Goal: Find specific page/section: Find specific page/section

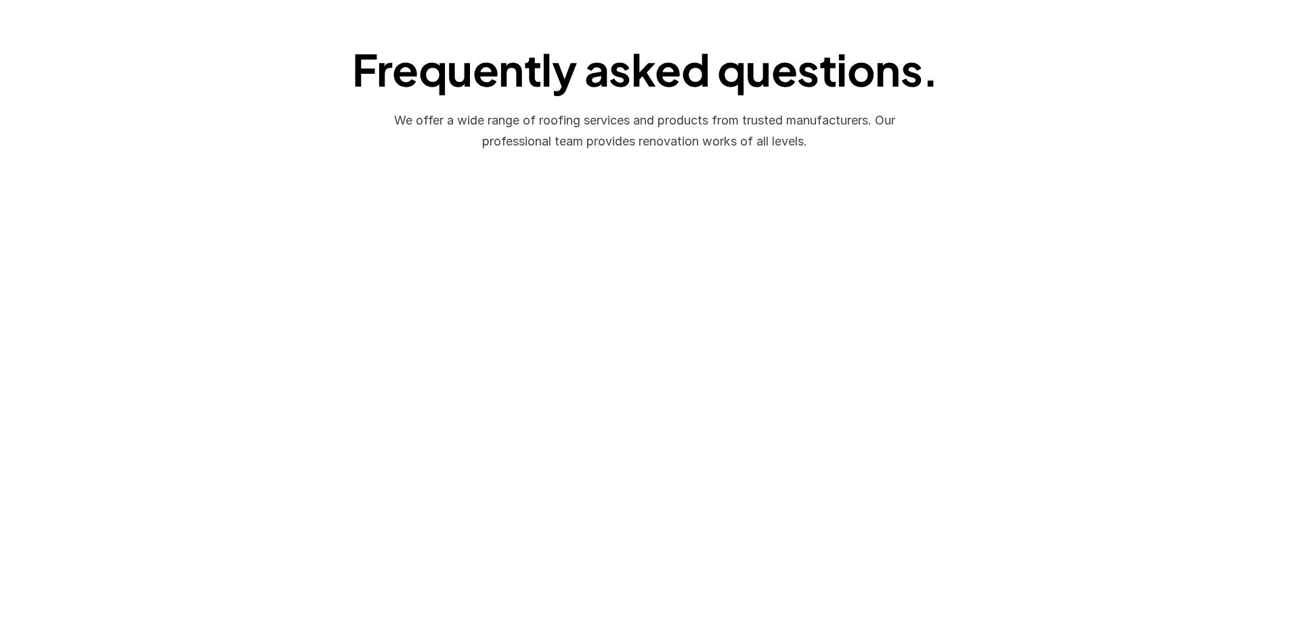
scroll to position [2846, 0]
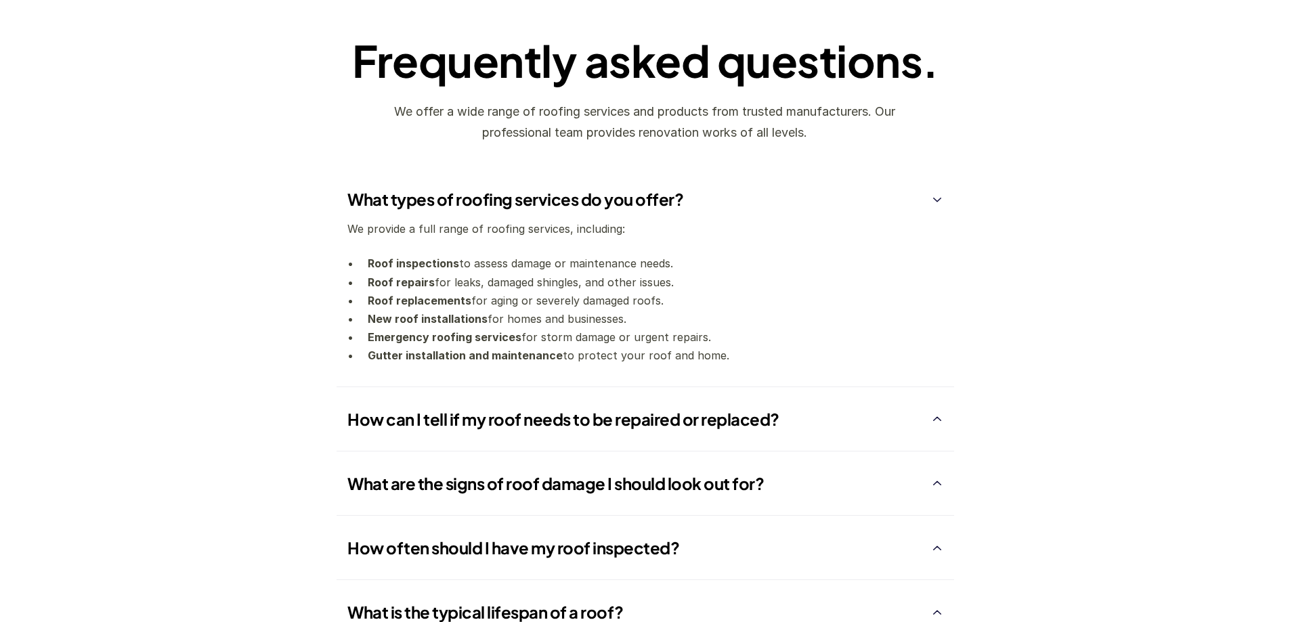
click at [941, 416] on img at bounding box center [937, 420] width 12 height 12
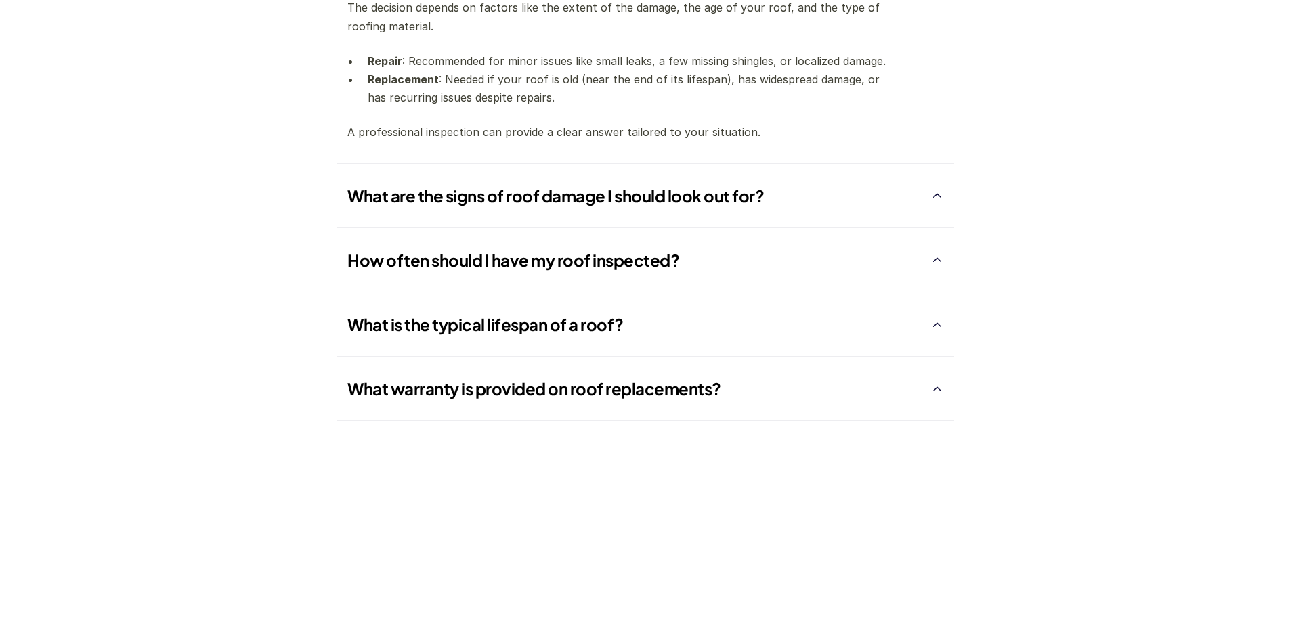
scroll to position [3136, 0]
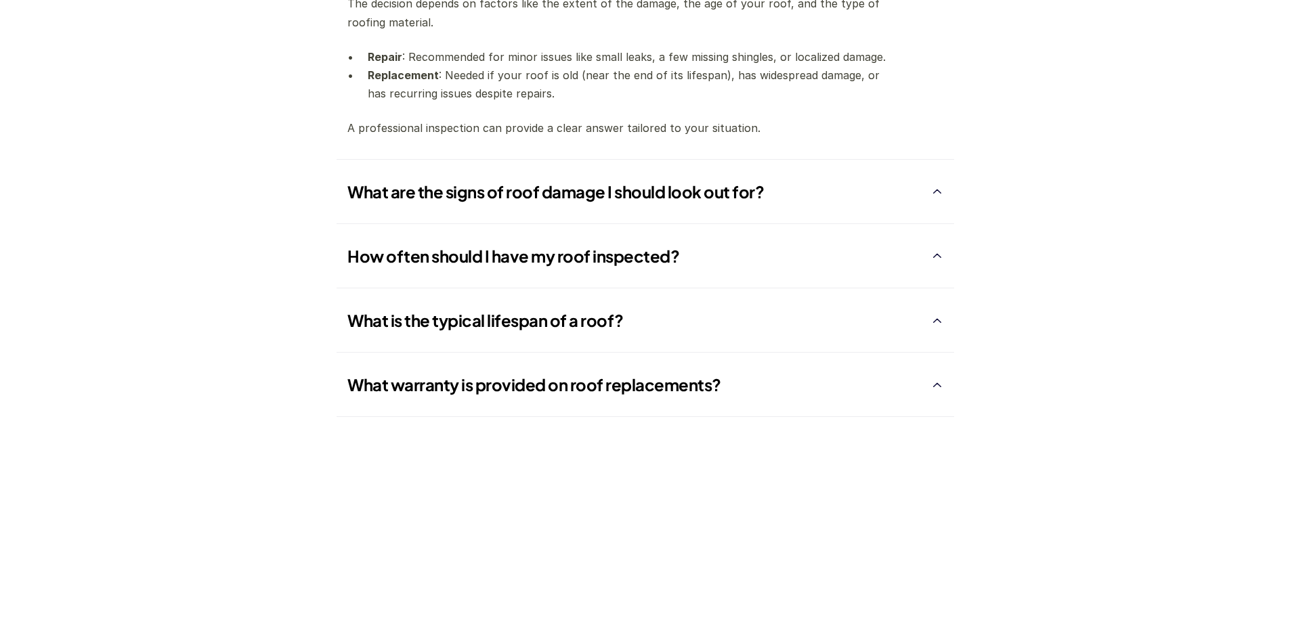
click at [926, 255] on div "How often should I have my roof inspected?" at bounding box center [639, 256] width 584 height 21
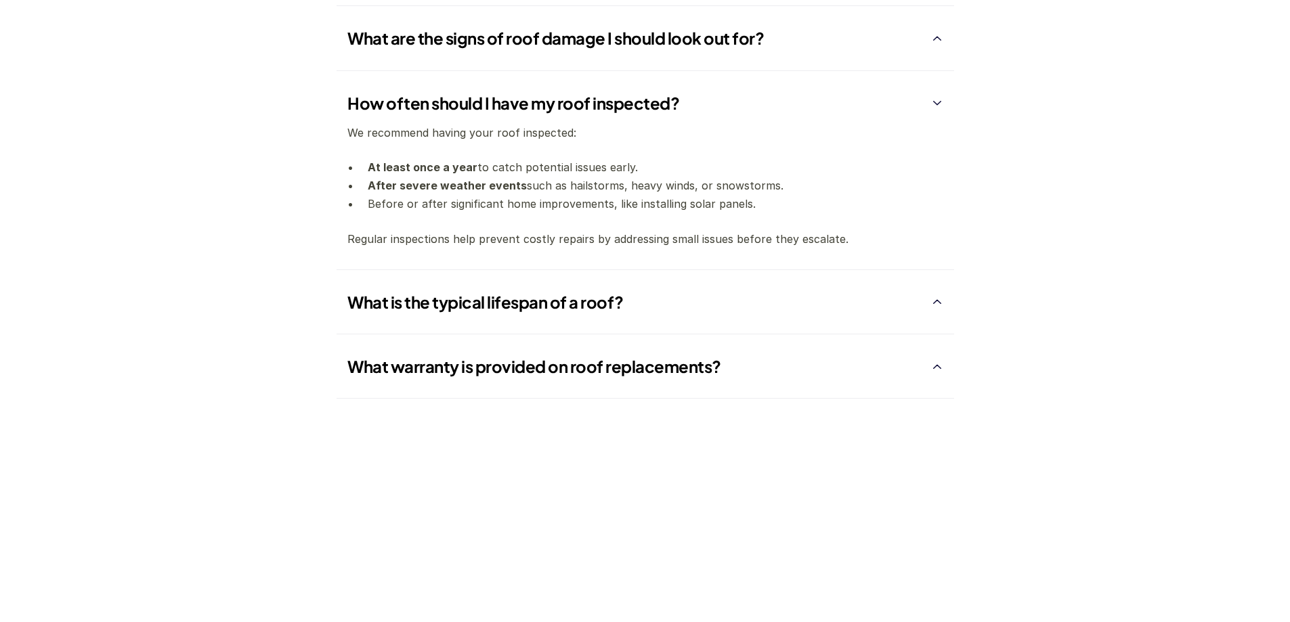
click at [938, 300] on img at bounding box center [937, 303] width 12 height 12
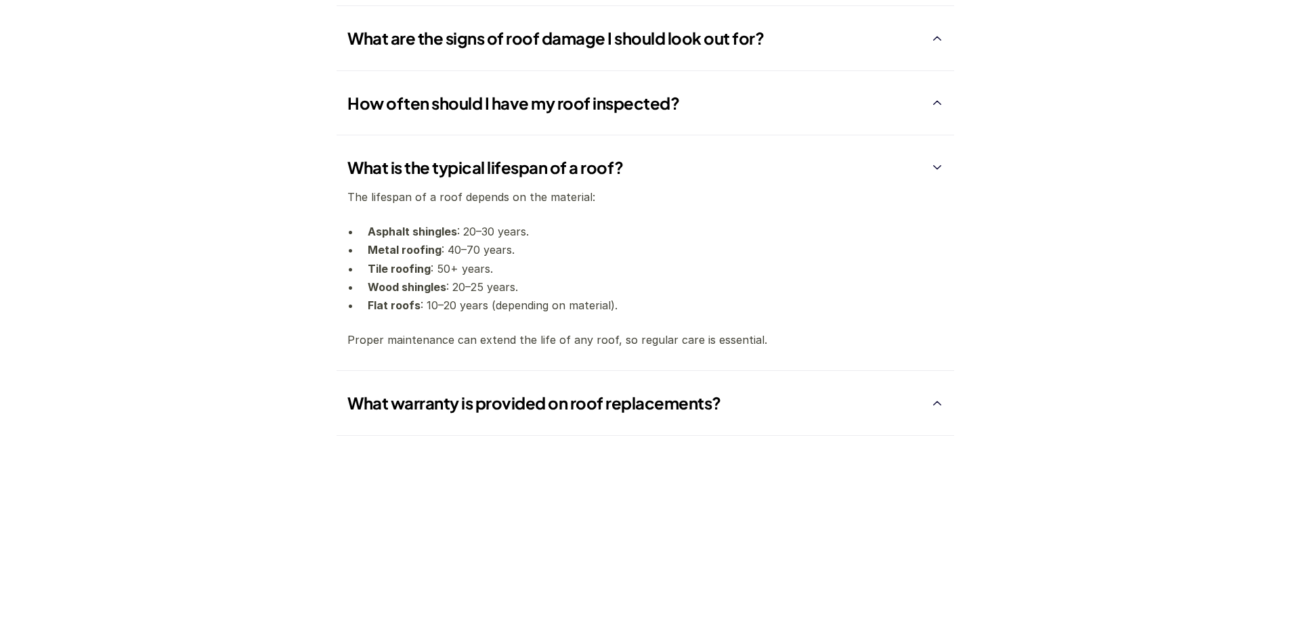
click at [938, 401] on img at bounding box center [937, 404] width 12 height 12
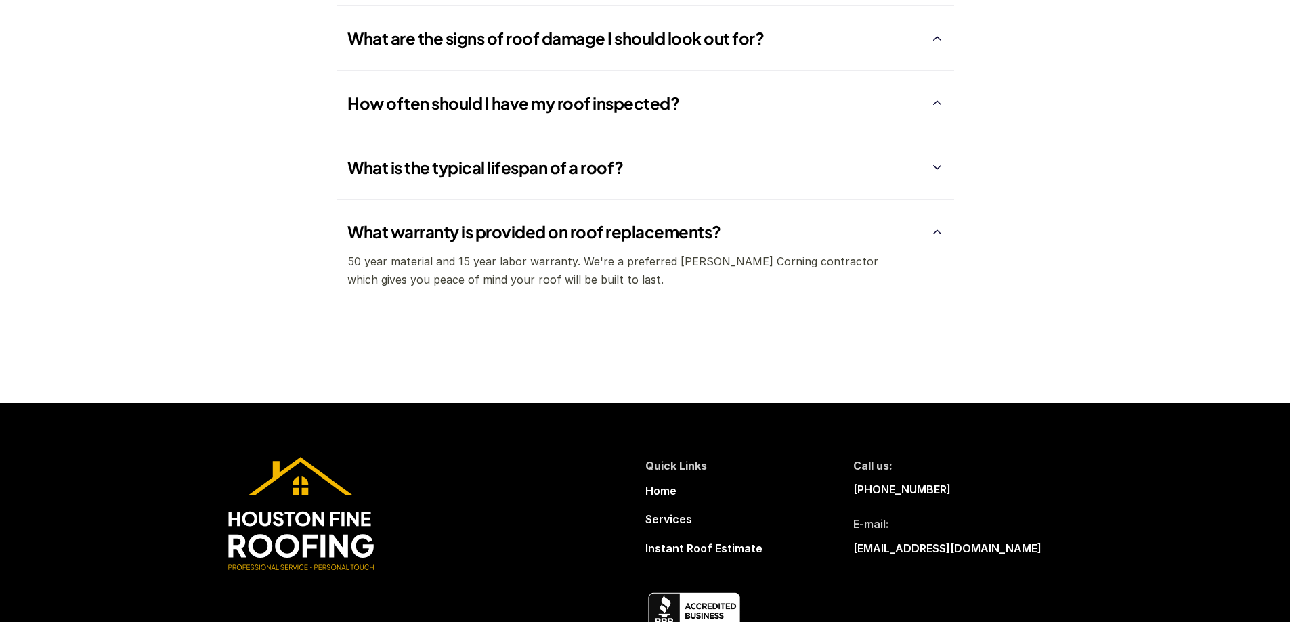
scroll to position [0, 0]
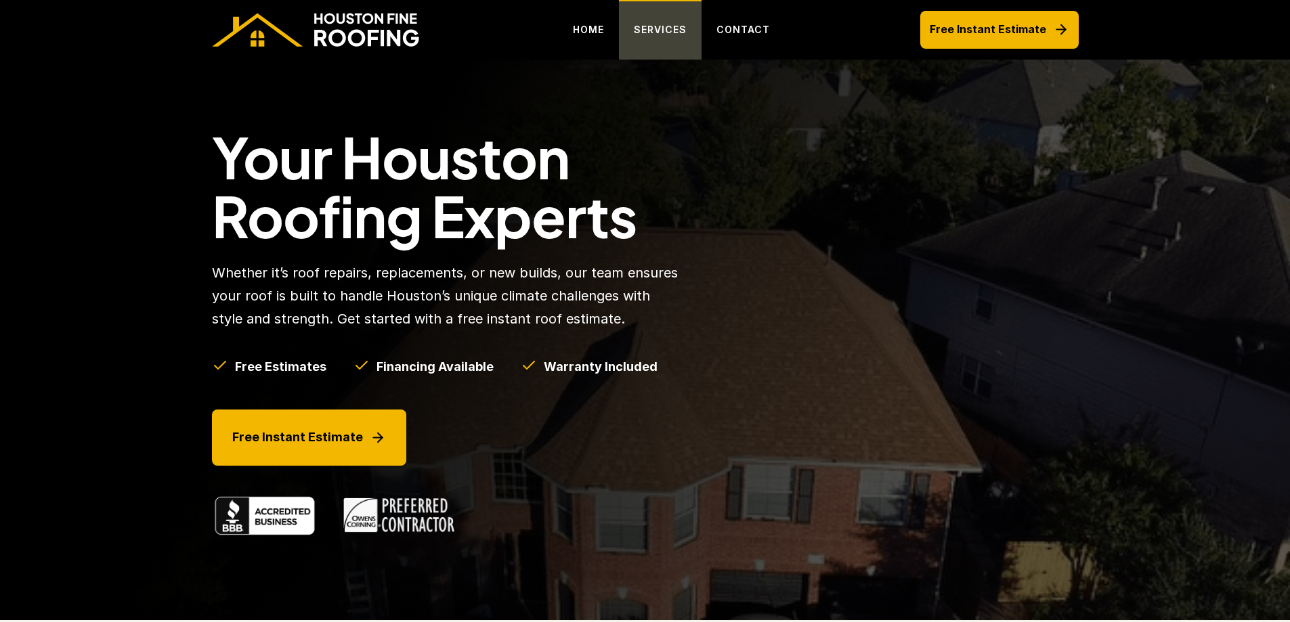
click at [660, 28] on p "SERVICES" at bounding box center [660, 30] width 53 height 16
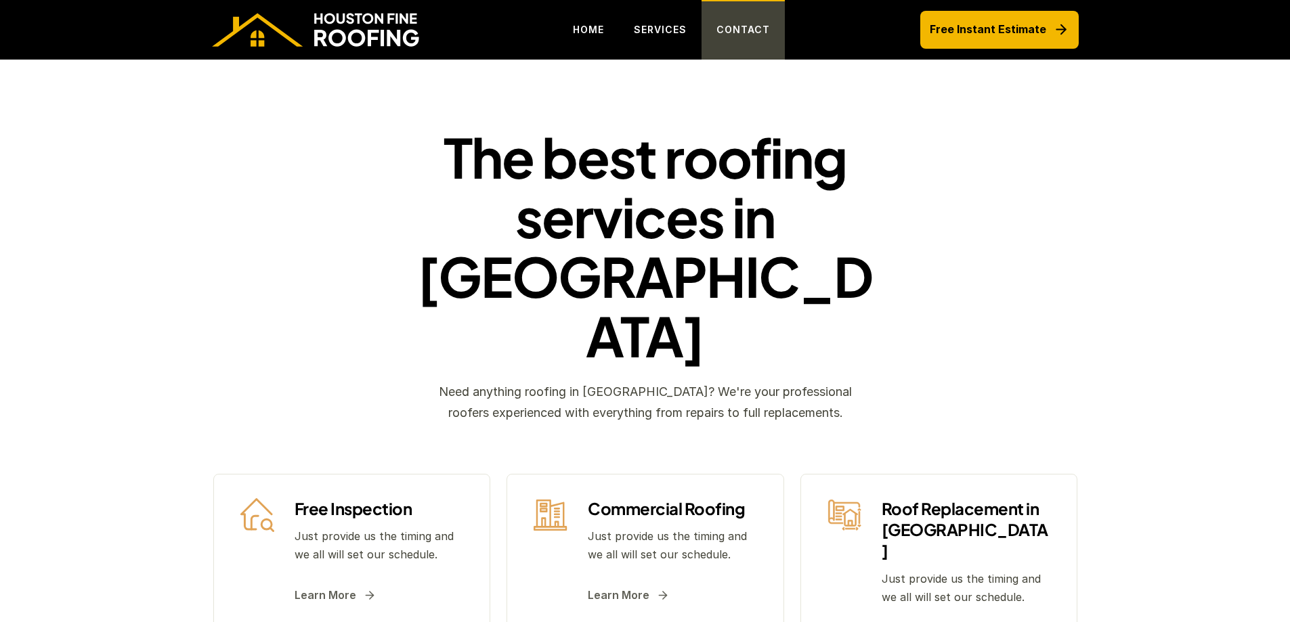
click at [757, 28] on p "CONTACT" at bounding box center [744, 30] width 54 height 16
